Goal: Task Accomplishment & Management: Use online tool/utility

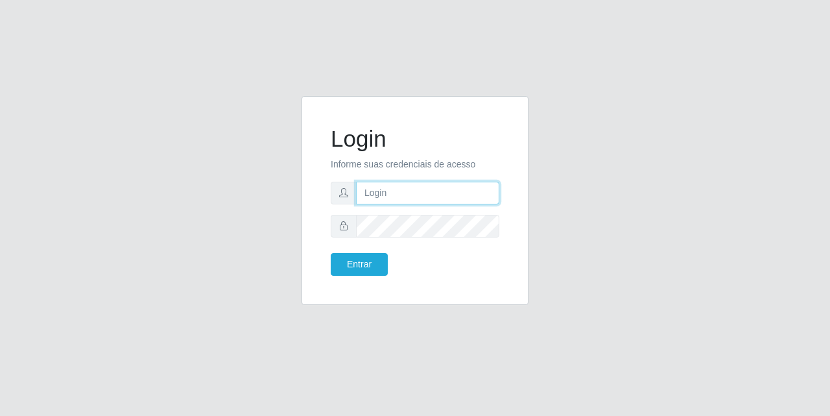
click at [374, 198] on input "text" at bounding box center [427, 193] width 143 height 23
type input "[EMAIL_ADDRESS][DOMAIN_NAME]"
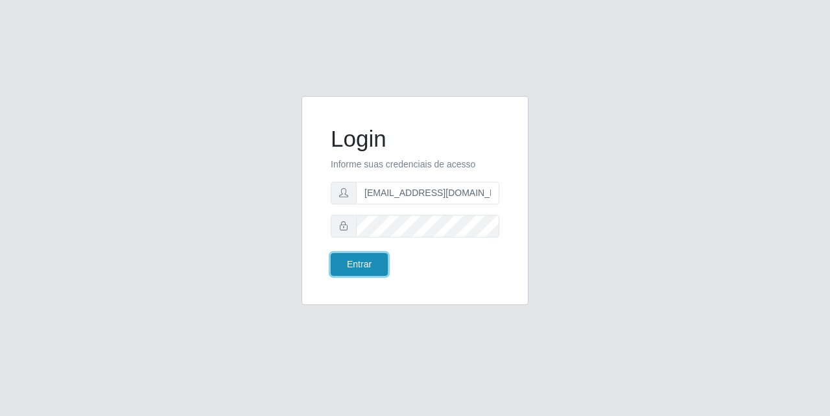
click at [359, 266] on button "Entrar" at bounding box center [359, 264] width 57 height 23
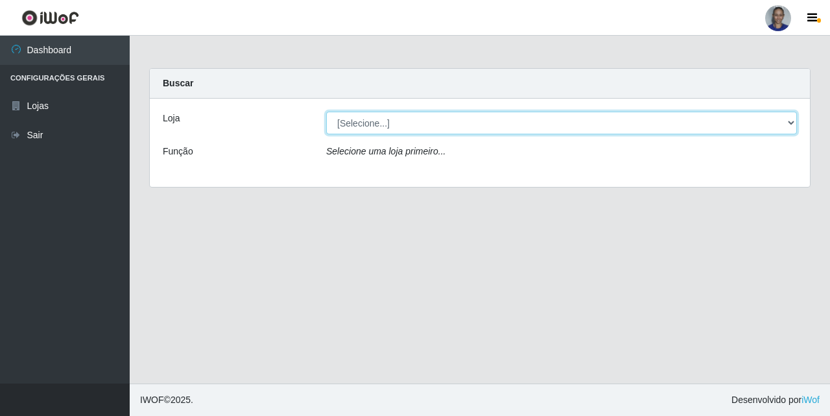
click at [748, 124] on select "[Selecione...] Supermercado [GEOGRAPHIC_DATA]" at bounding box center [561, 123] width 471 height 23
click at [746, 123] on select "[Selecione...] Supermercado [GEOGRAPHIC_DATA]" at bounding box center [561, 123] width 471 height 23
select select "165"
click at [326, 112] on select "[Selecione...] Supermercado [GEOGRAPHIC_DATA]" at bounding box center [561, 123] width 471 height 23
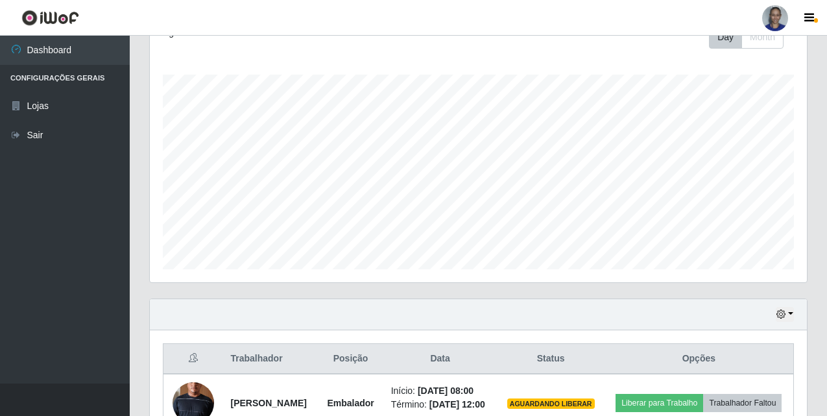
scroll to position [282, 0]
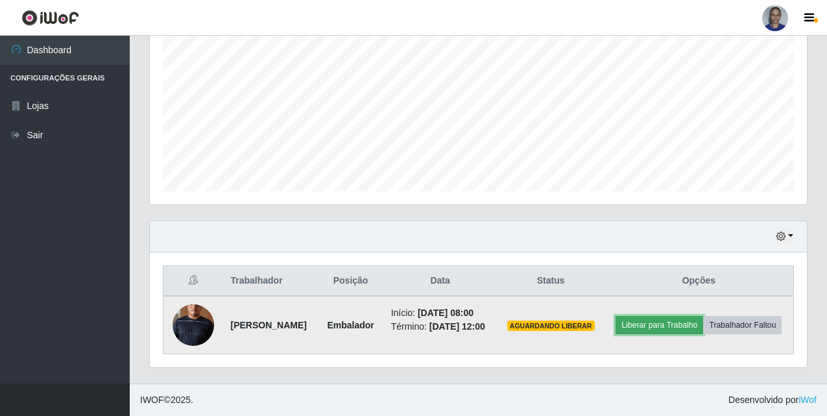
click at [703, 316] on button "Liberar para Trabalho" at bounding box center [659, 325] width 88 height 18
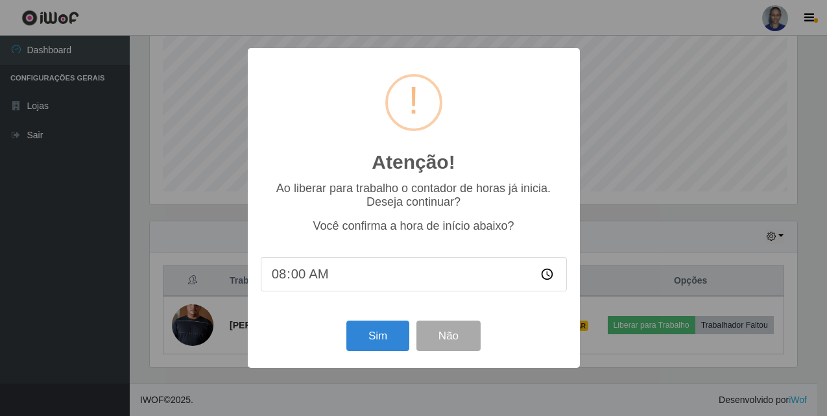
scroll to position [269, 650]
click at [381, 348] on button "Sim" at bounding box center [379, 335] width 63 height 30
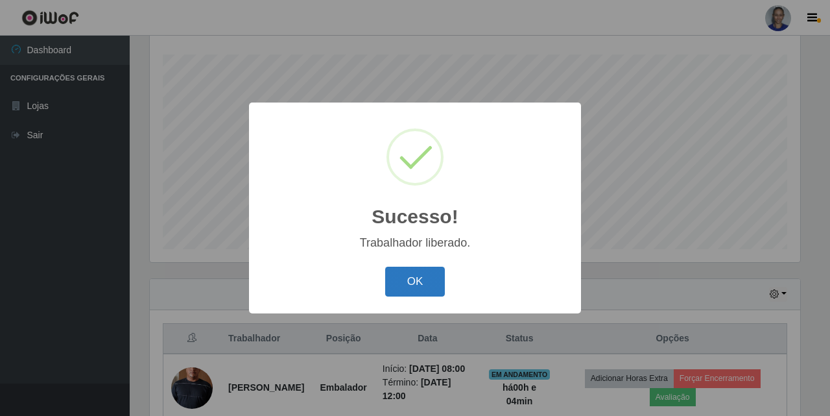
click at [407, 282] on button "OK" at bounding box center [415, 281] width 60 height 30
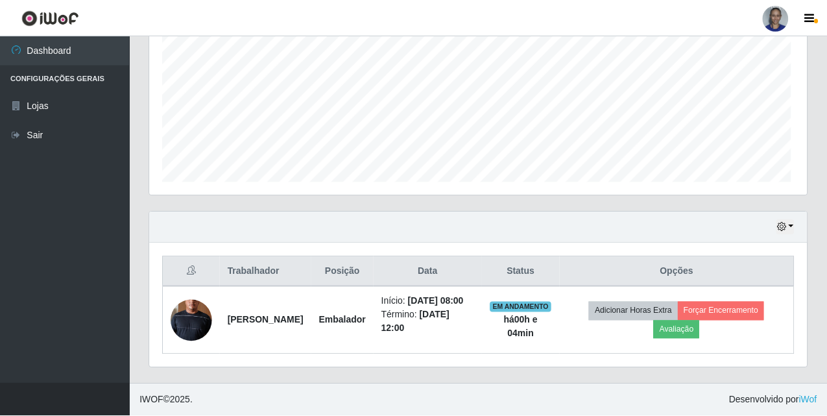
scroll to position [269, 657]
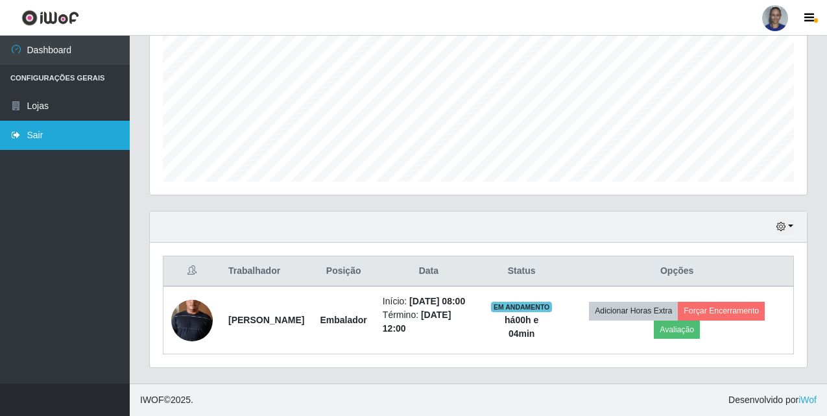
click at [57, 134] on link "Sair" at bounding box center [65, 135] width 130 height 29
